Goal: Task Accomplishment & Management: Use online tool/utility

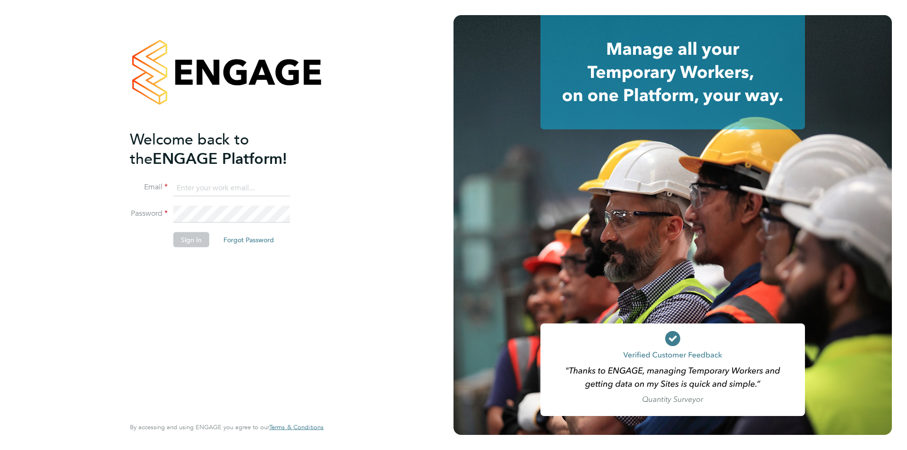
type input "luke.oneill@morganhunt.com"
click at [197, 233] on button "Sign In" at bounding box center [191, 239] width 36 height 15
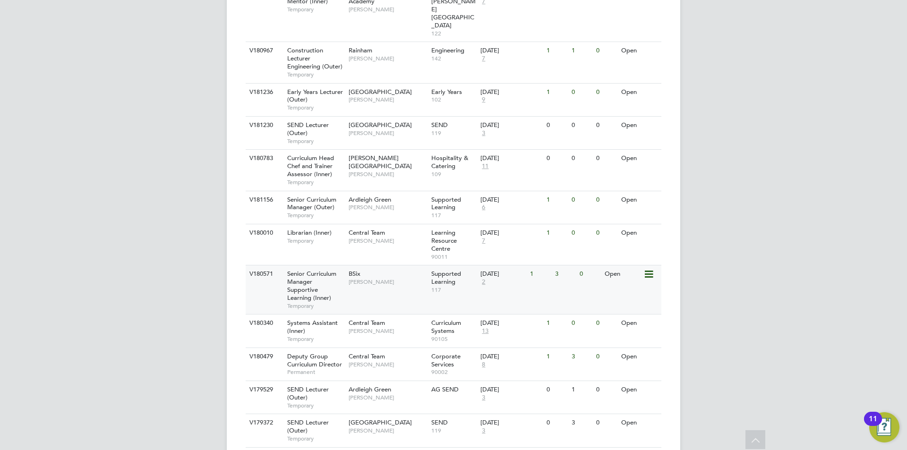
scroll to position [662, 0]
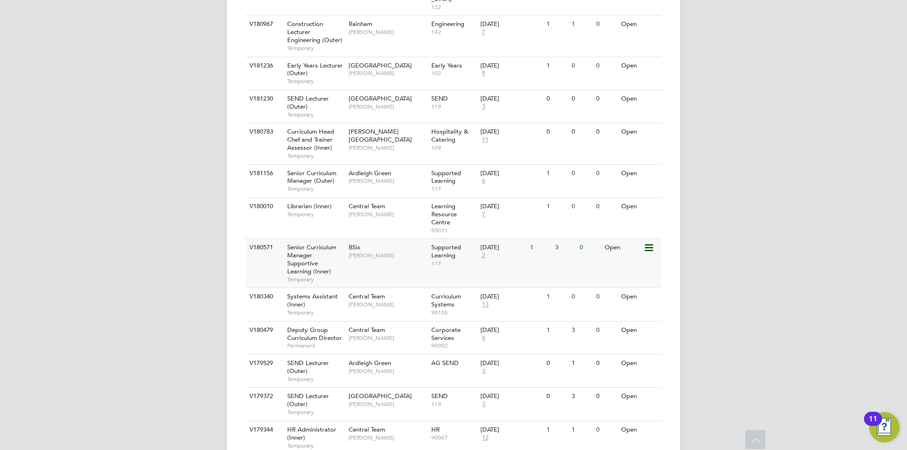
click at [308, 243] on span "Senior Curriculum Manager Supportive Learning (Inner)" at bounding box center [311, 259] width 49 height 32
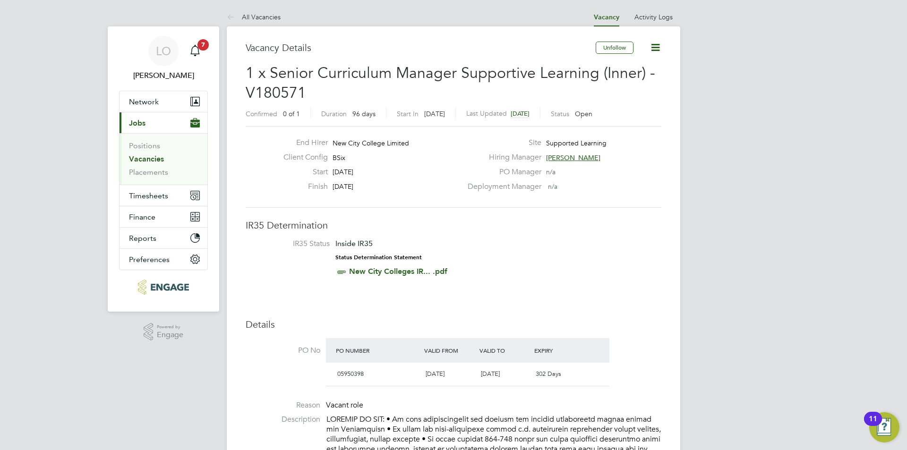
click at [456, 72] on span "1 x Senior Curriculum Manager Supportive Learning (Inner) - V180571" at bounding box center [451, 83] width 410 height 38
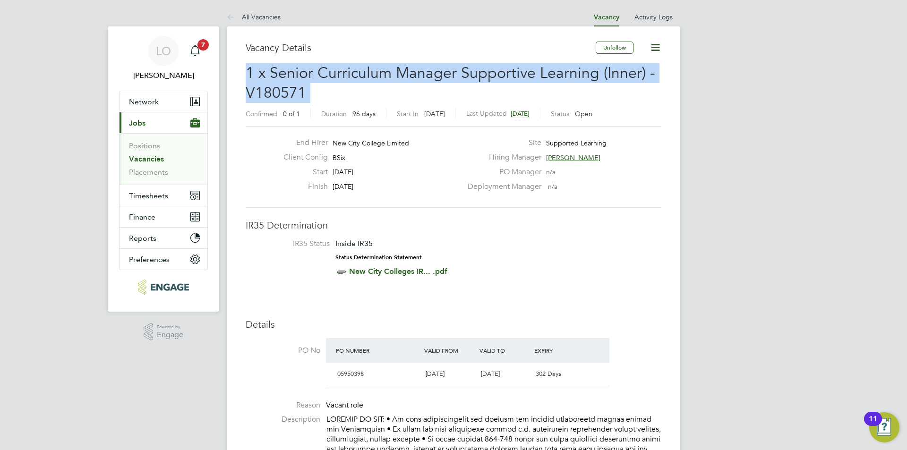
click at [456, 71] on span "1 x Senior Curriculum Manager Supportive Learning (Inner) - V180571" at bounding box center [451, 83] width 410 height 38
click at [455, 70] on span "1 x Senior Curriculum Manager Supportive Learning (Inner) - V180571" at bounding box center [451, 83] width 410 height 38
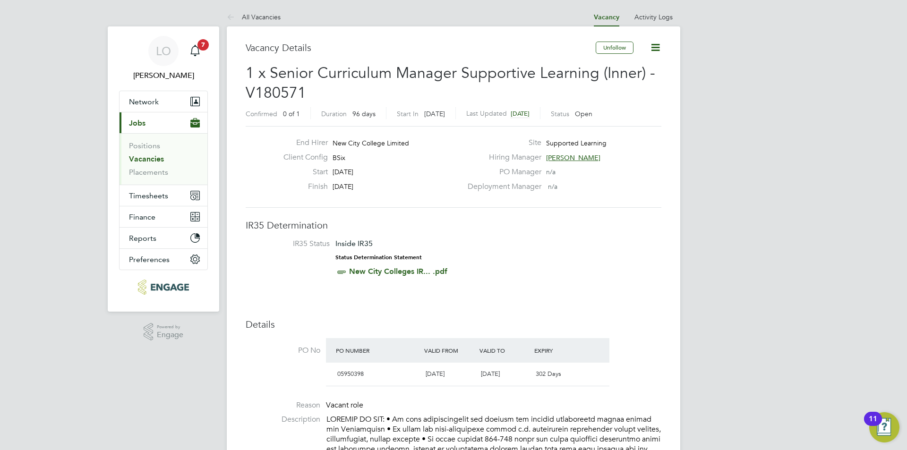
drag, startPoint x: 293, startPoint y: 142, endPoint x: 548, endPoint y: 184, distance: 258.3
click at [548, 184] on div "End Hirer New City College Limited Client Config BSix Start [DATE] Finish [DATE…" at bounding box center [453, 167] width 423 height 58
drag, startPoint x: 561, startPoint y: 185, endPoint x: 352, endPoint y: 147, distance: 212.0
click at [331, 134] on div "End Hirer New City College Limited Client Config BSix Start [DATE] Finish [DATE…" at bounding box center [454, 167] width 416 height 82
click at [350, 153] on div "Client Config BSix" at bounding box center [369, 160] width 186 height 15
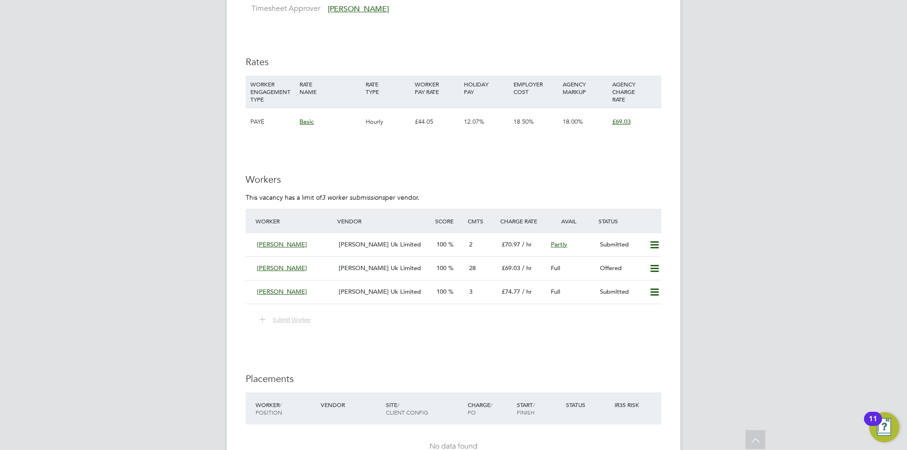
scroll to position [1276, 0]
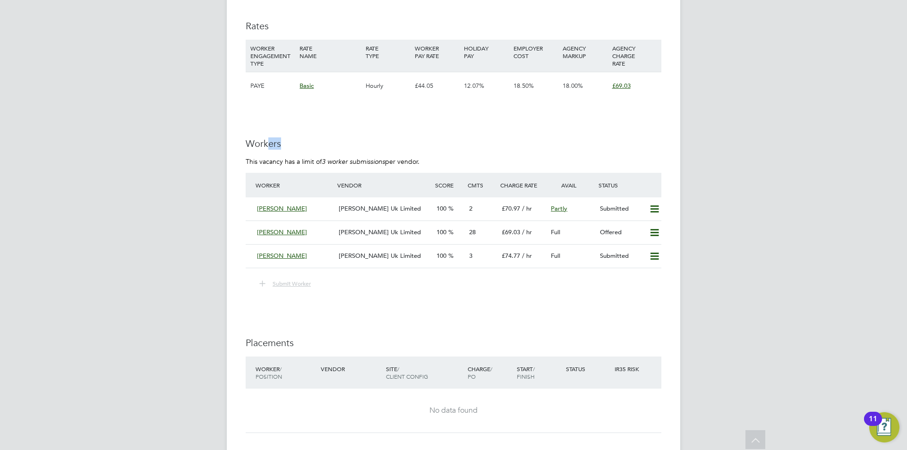
drag, startPoint x: 272, startPoint y: 119, endPoint x: 498, endPoint y: 124, distance: 226.0
click at [502, 138] on h3 "Workers" at bounding box center [454, 144] width 416 height 12
click at [498, 138] on h3 "Workers" at bounding box center [454, 144] width 416 height 12
click at [377, 225] on div "[PERSON_NAME] Uk Limited" at bounding box center [384, 233] width 98 height 16
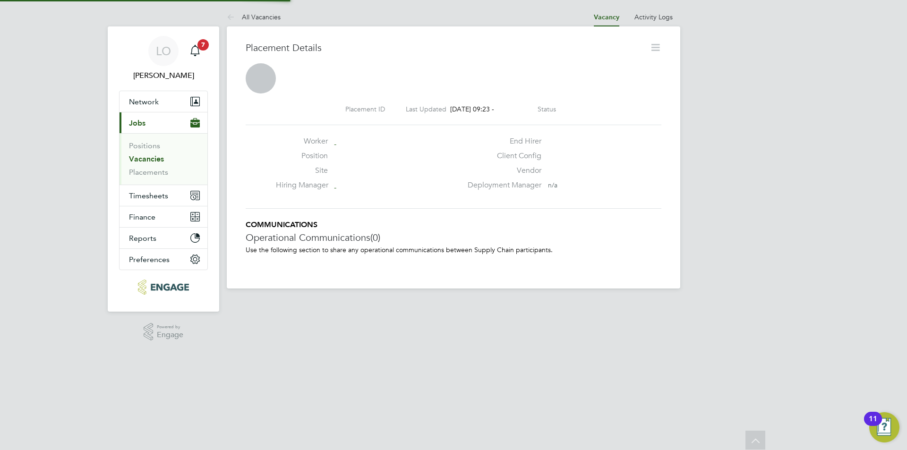
scroll to position [5, 5]
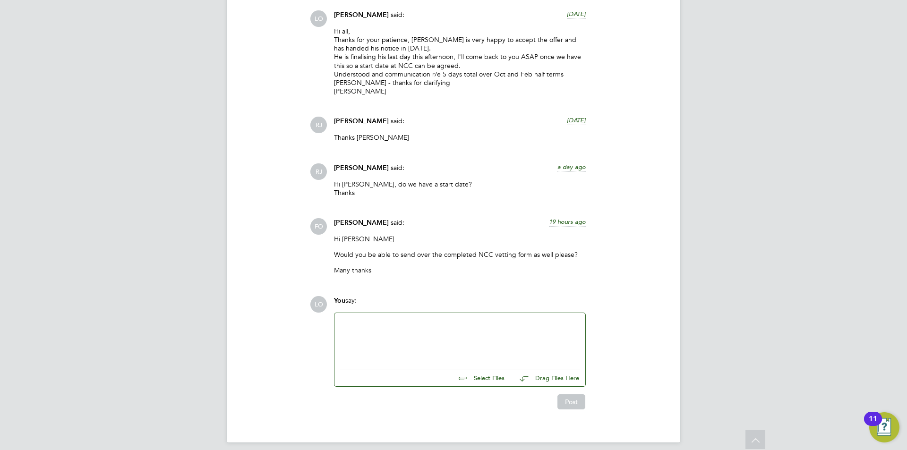
click at [395, 331] on div at bounding box center [460, 339] width 240 height 41
click at [384, 328] on div "[PERSON_NAME] is on stanby to start next week but is still waiting for official…" at bounding box center [460, 336] width 240 height 17
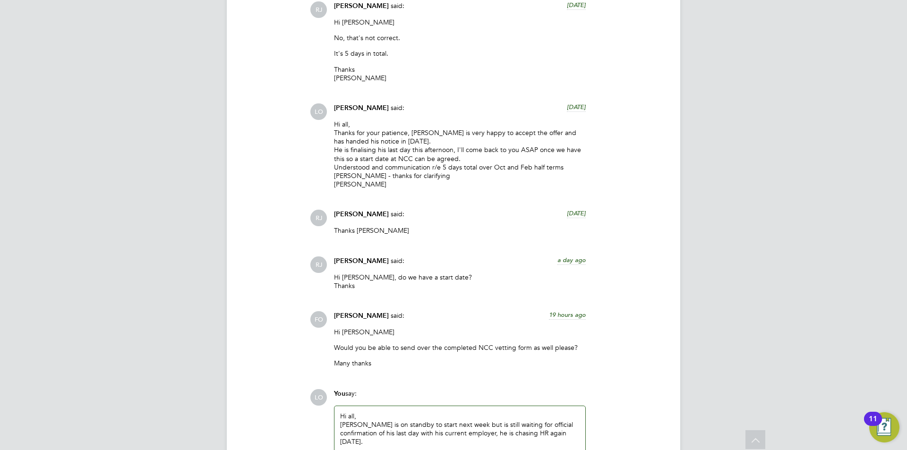
scroll to position [3187, 0]
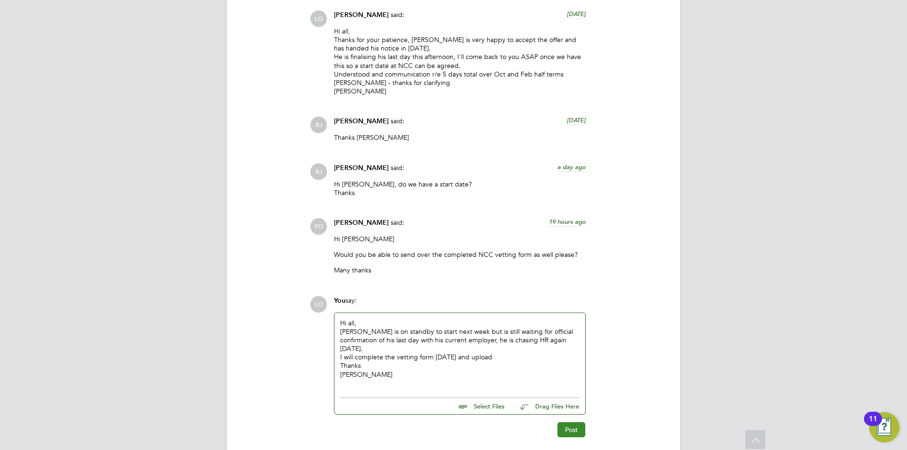
click at [574, 423] on button "Post" at bounding box center [572, 430] width 28 height 15
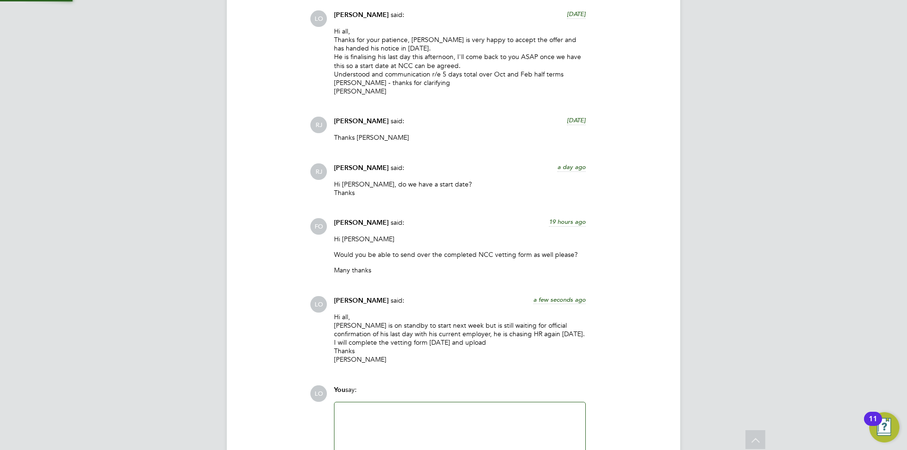
scroll to position [3277, 0]
